Goal: Check status: Check status

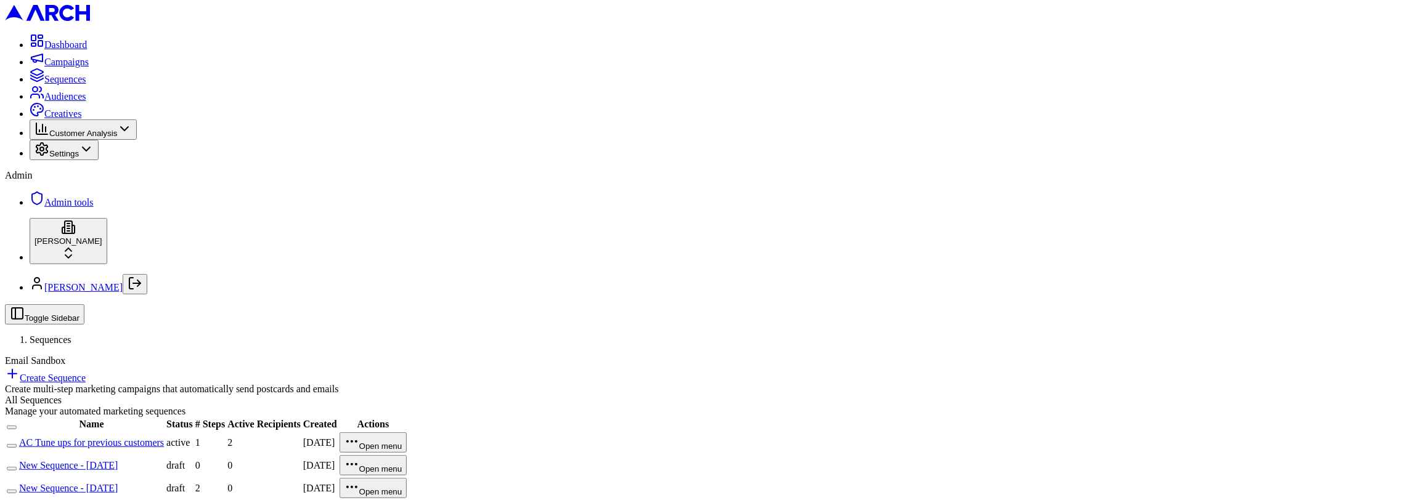
click at [164, 438] on link "AC Tune ups for previous customers" at bounding box center [91, 443] width 145 height 10
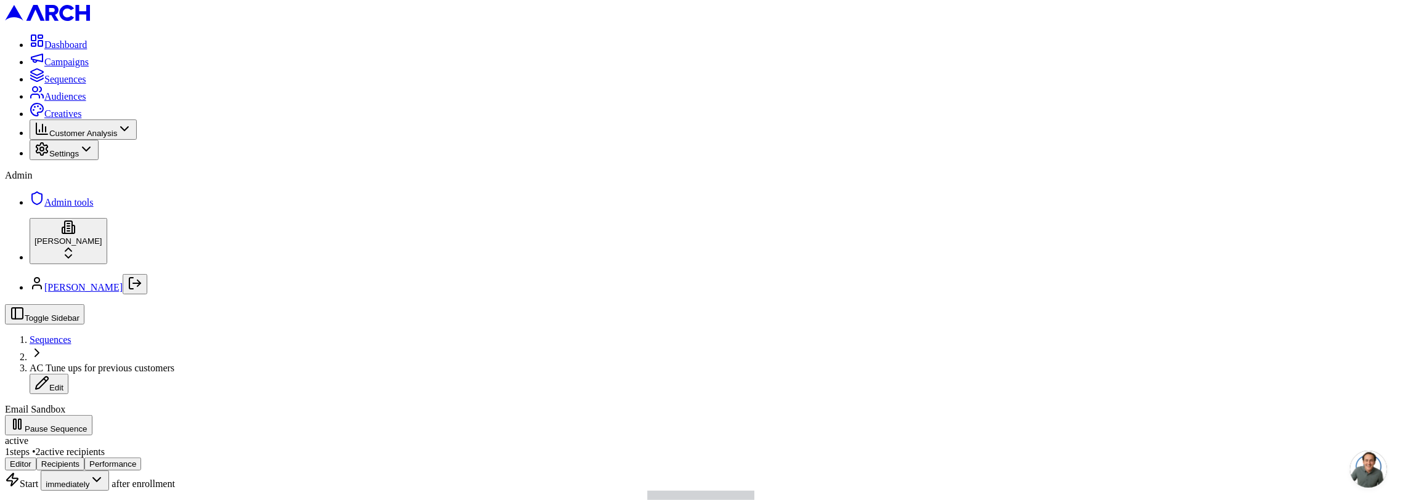
click at [141, 458] on button "Performance" at bounding box center [112, 464] width 57 height 13
click at [126, 471] on button "Direct Mail" at bounding box center [93, 481] width 63 height 20
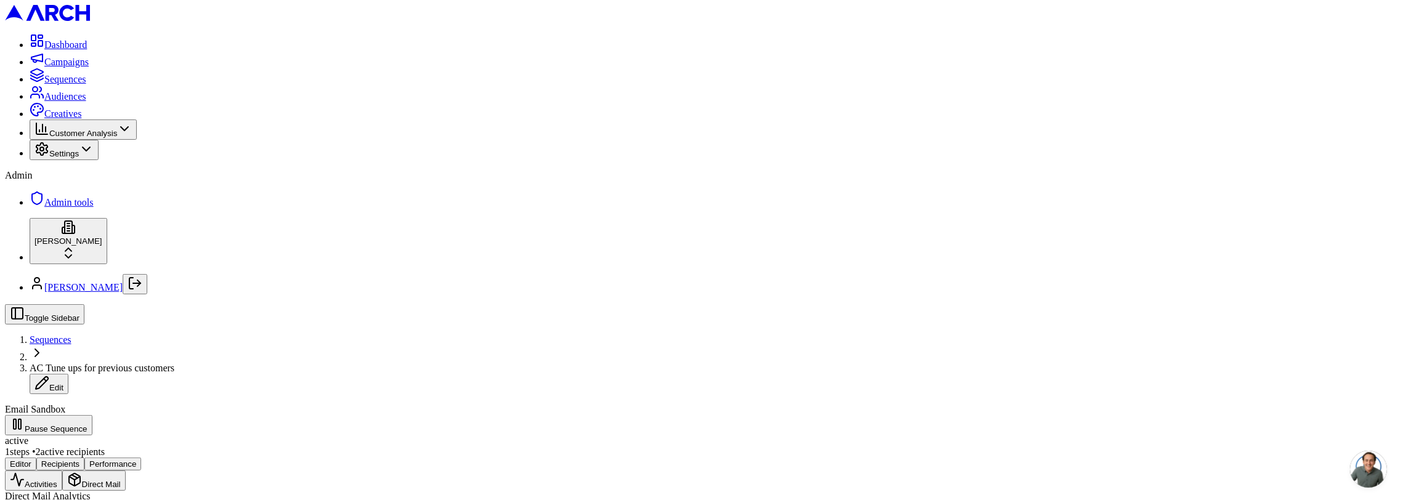
click at [62, 471] on button "Activities" at bounding box center [33, 481] width 57 height 20
click at [36, 458] on button "Editor" at bounding box center [20, 464] width 31 height 13
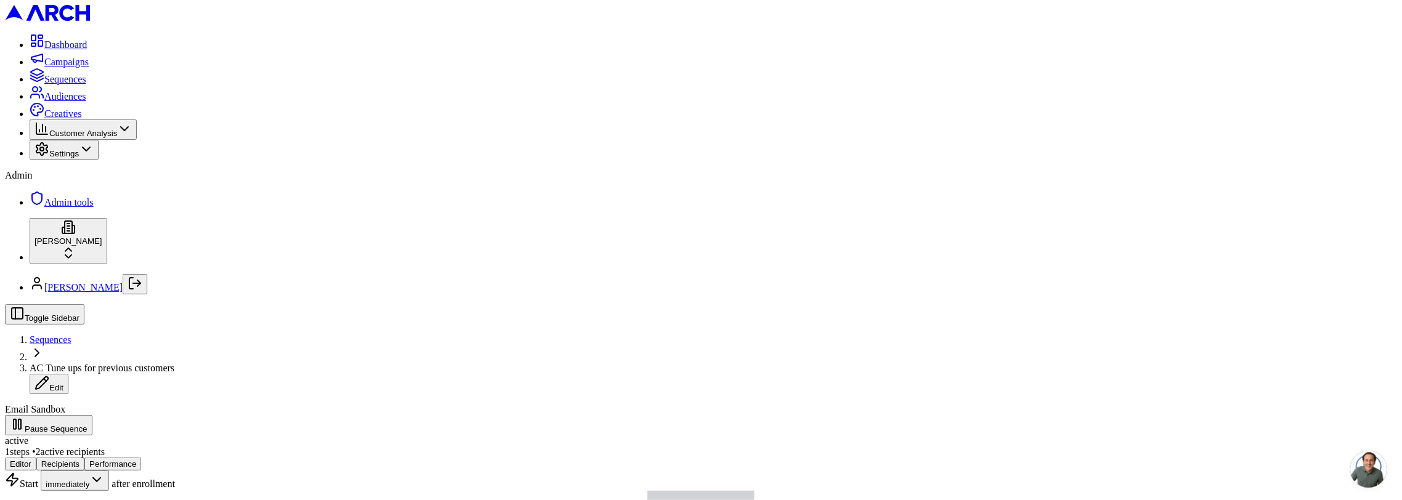
click at [141, 458] on button "Performance" at bounding box center [112, 464] width 57 height 13
click at [126, 471] on button "Direct Mail" at bounding box center [93, 481] width 63 height 20
click at [62, 471] on button "Activities" at bounding box center [33, 481] width 57 height 20
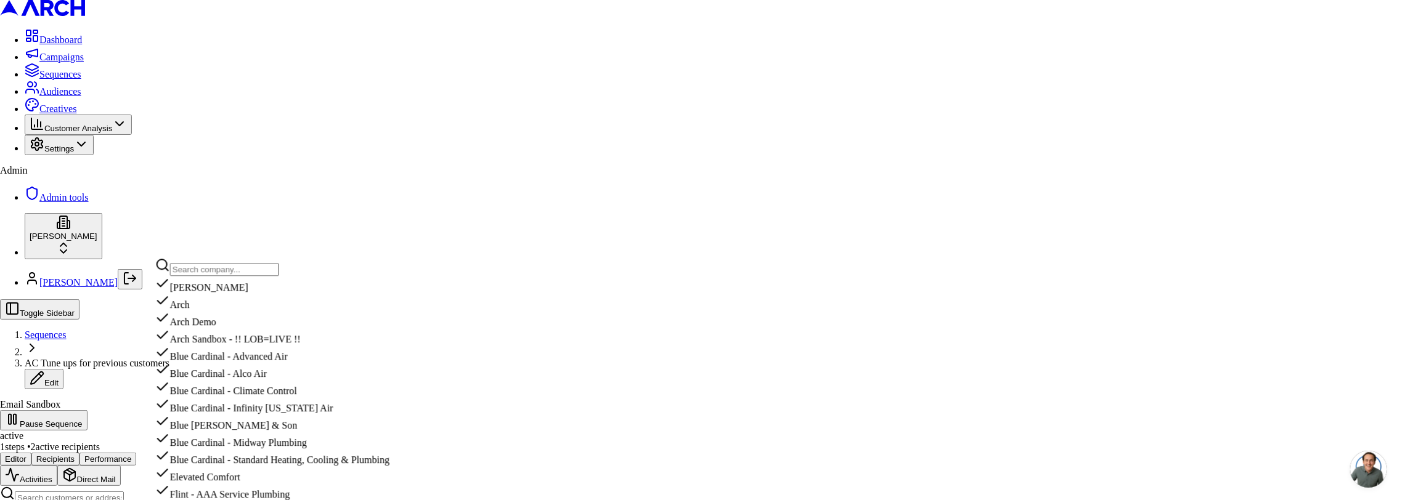
click at [241, 276] on input "text" at bounding box center [224, 269] width 109 height 13
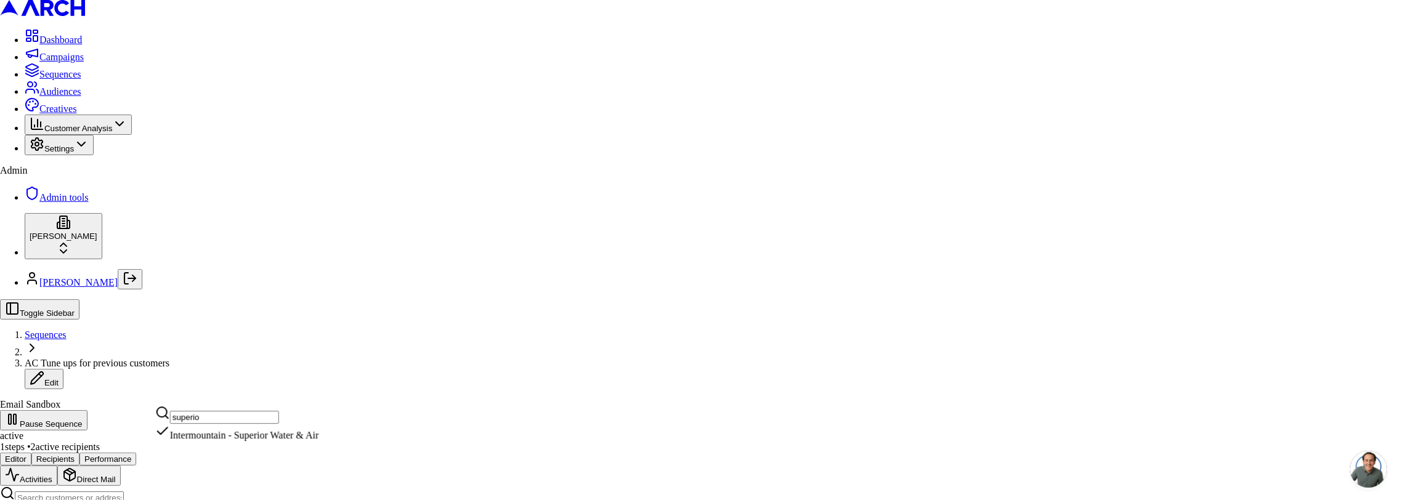
type input "superio"
click at [241, 441] on div "Intermountain - Superior Water & Air" at bounding box center [236, 432] width 163 height 17
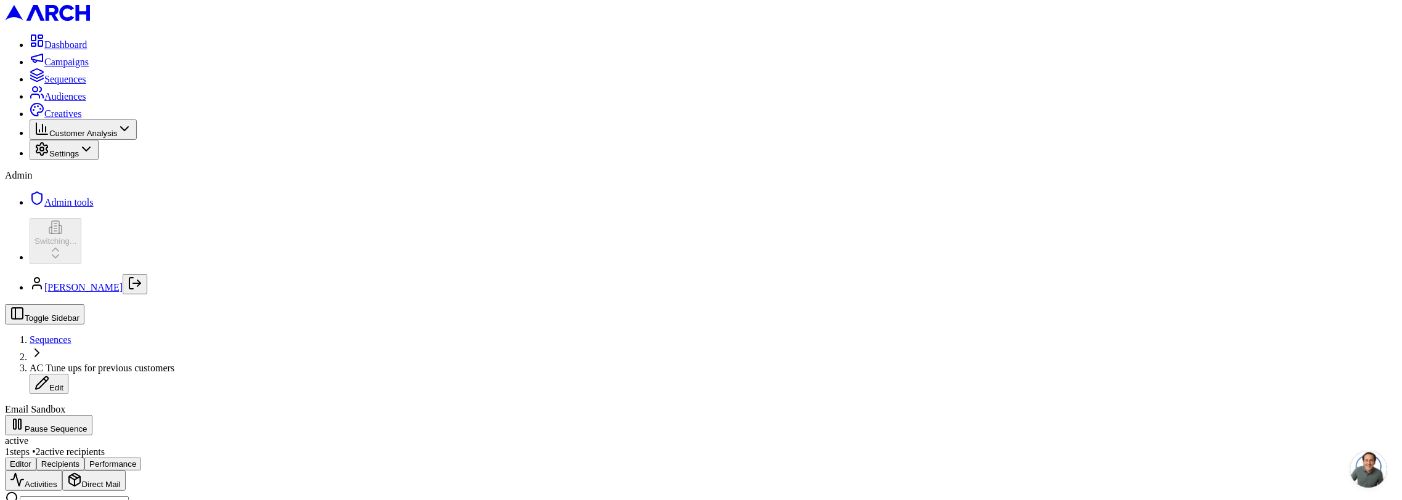
click at [51, 84] on span "Sequences" at bounding box center [65, 79] width 42 height 10
